Goal: Use online tool/utility

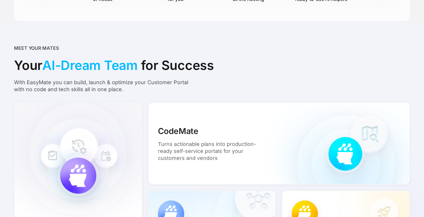
scroll to position [419, 0]
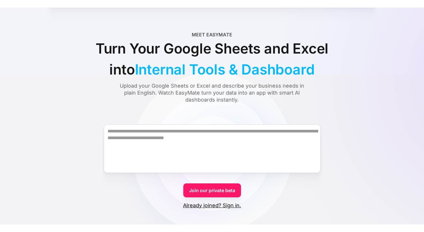
scroll to position [23, 0]
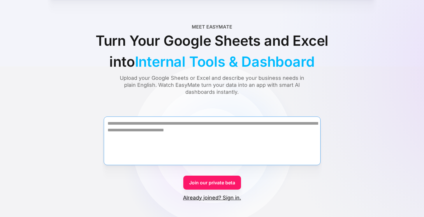
click at [241, 141] on textarea "Form" at bounding box center [212, 140] width 217 height 49
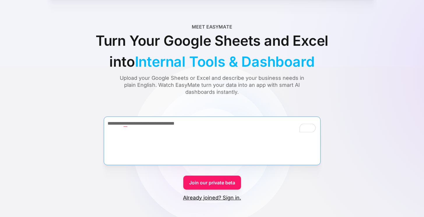
type textarea "**********"
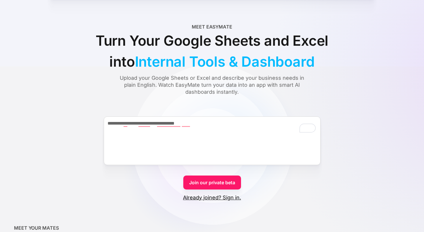
click at [154, 107] on form "**********" at bounding box center [212, 153] width 396 height 95
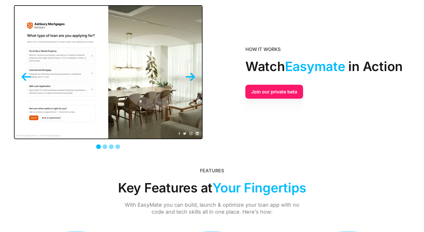
scroll to position [1354, 0]
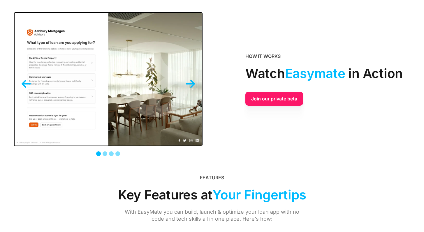
click at [192, 79] on img "next slide" at bounding box center [189, 83] width 9 height 9
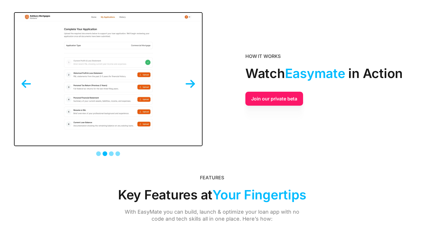
click at [192, 79] on img "next slide" at bounding box center [189, 83] width 9 height 9
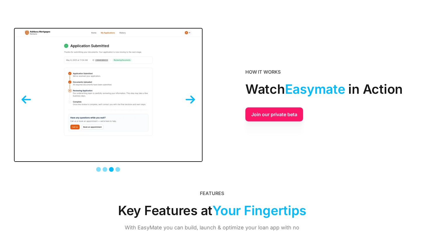
scroll to position [1336, 0]
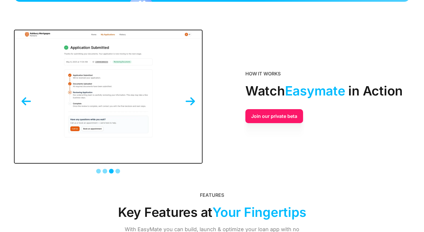
click at [187, 97] on img "next slide" at bounding box center [189, 101] width 9 height 9
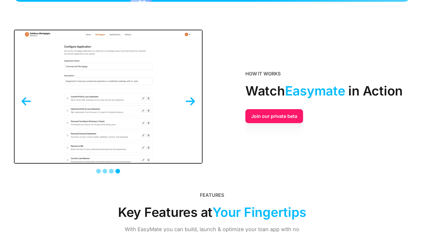
click at [187, 97] on img "next slide" at bounding box center [189, 101] width 9 height 9
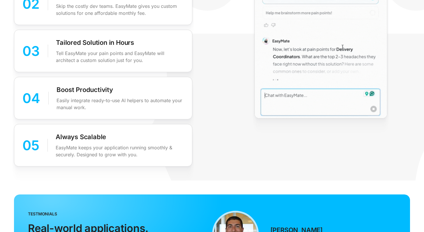
scroll to position [991, 0]
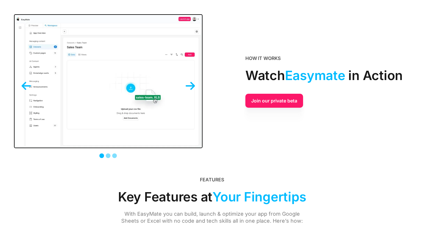
scroll to position [1360, 0]
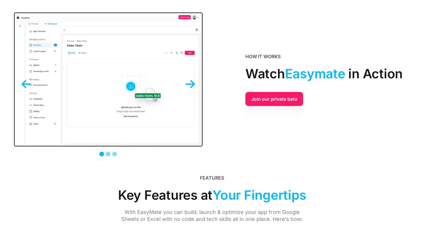
click at [192, 79] on img "next slide" at bounding box center [189, 83] width 9 height 9
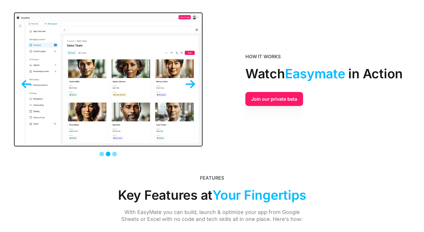
click at [192, 79] on img "next slide" at bounding box center [189, 83] width 9 height 9
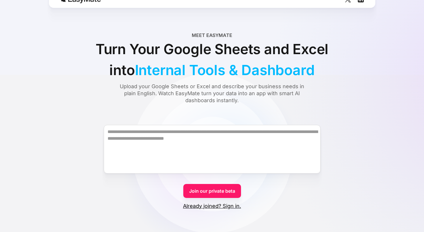
scroll to position [0, 0]
